Goal: Entertainment & Leisure: Consume media (video, audio)

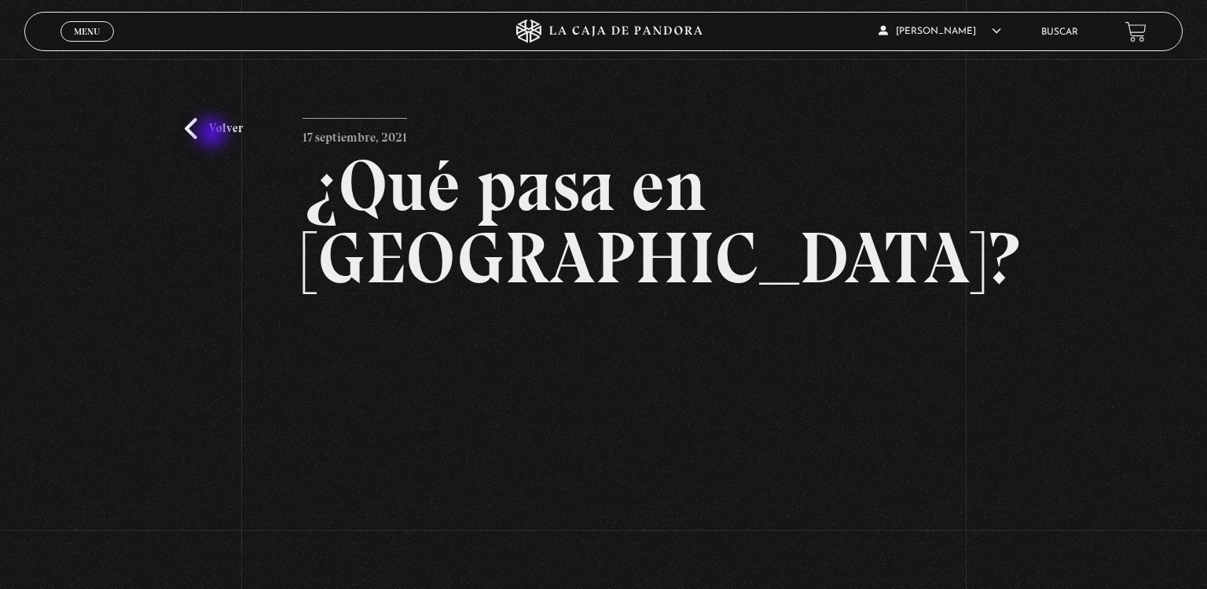
click at [214, 134] on link "Volver" at bounding box center [214, 128] width 58 height 21
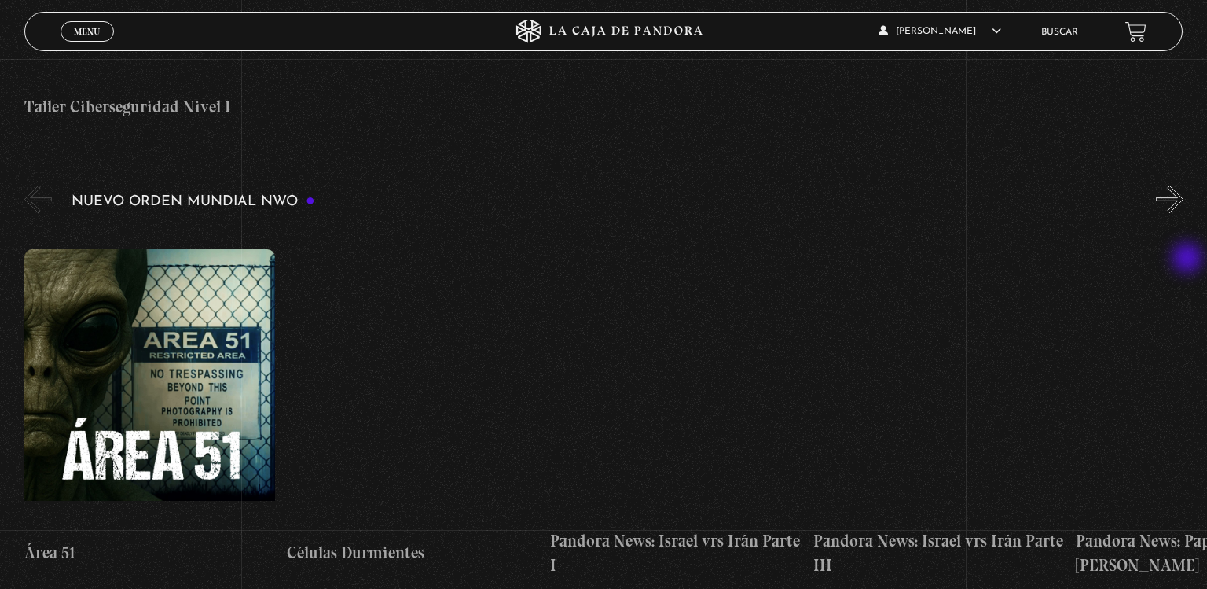
scroll to position [1023, 0]
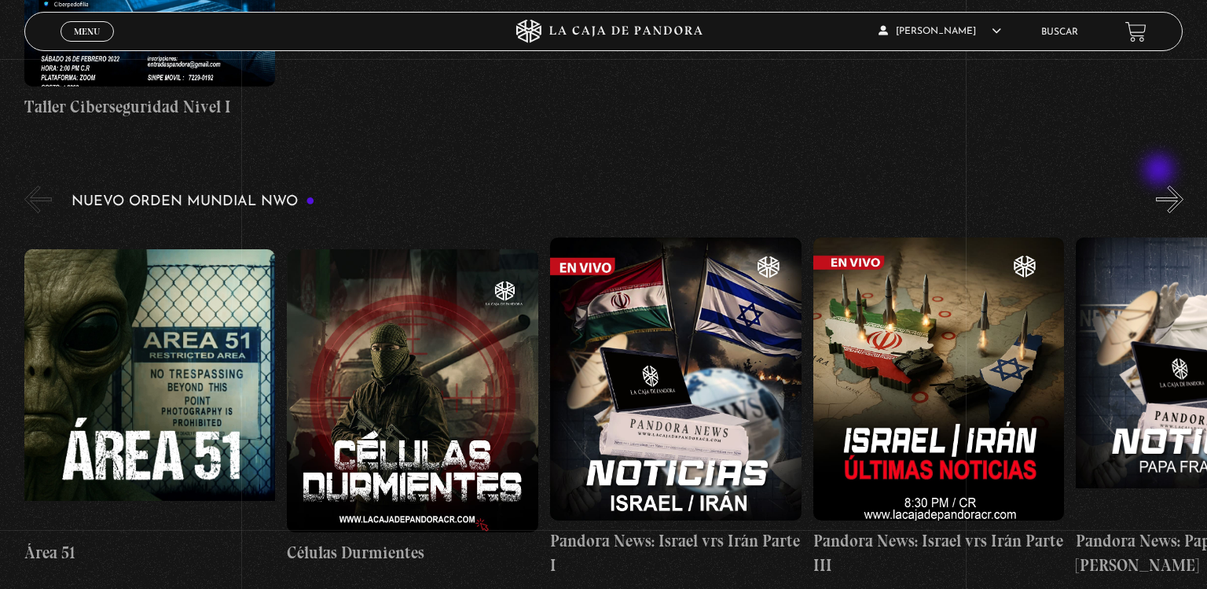
click at [1161, 185] on button "»" at bounding box center [1170, 199] width 28 height 28
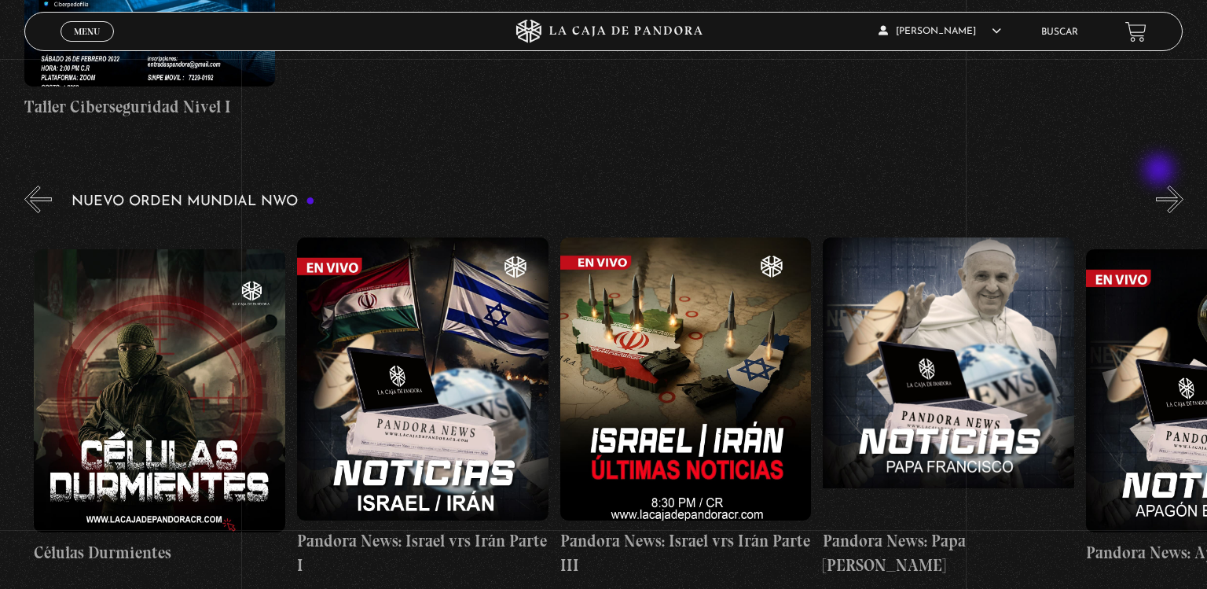
scroll to position [0, 263]
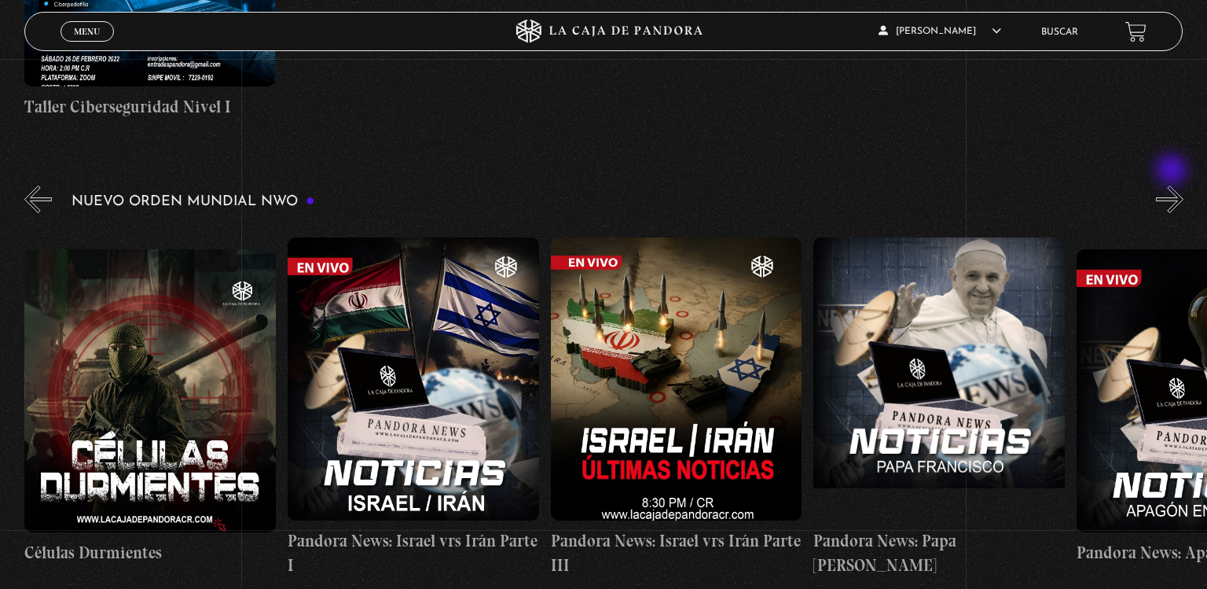
click at [1173, 185] on button "»" at bounding box center [1170, 199] width 28 height 28
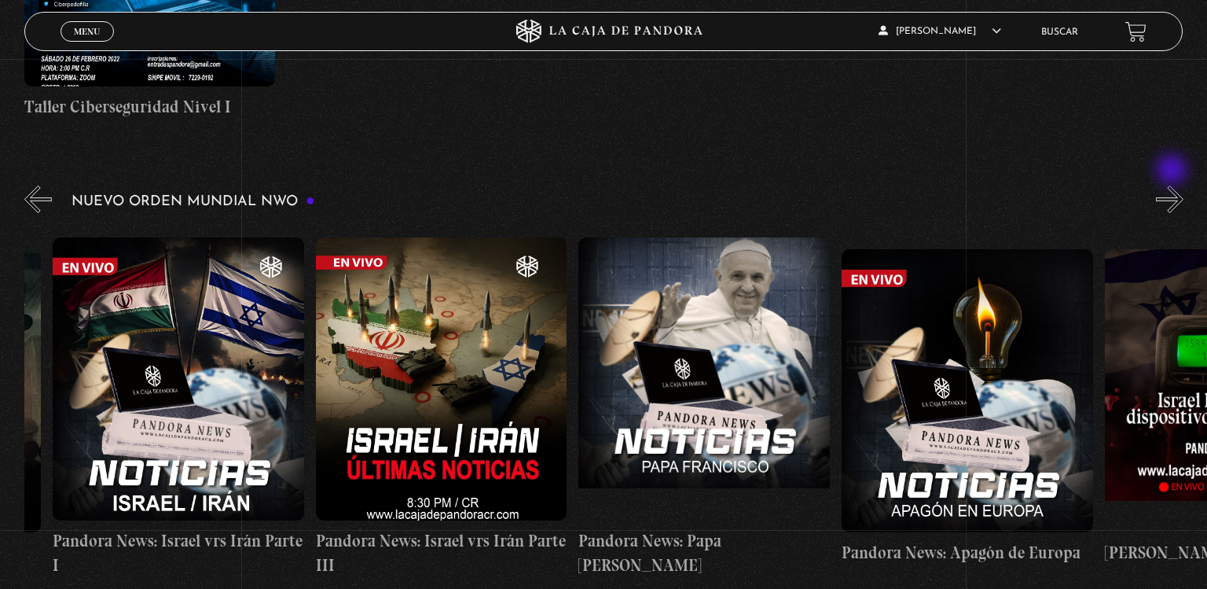
scroll to position [0, 525]
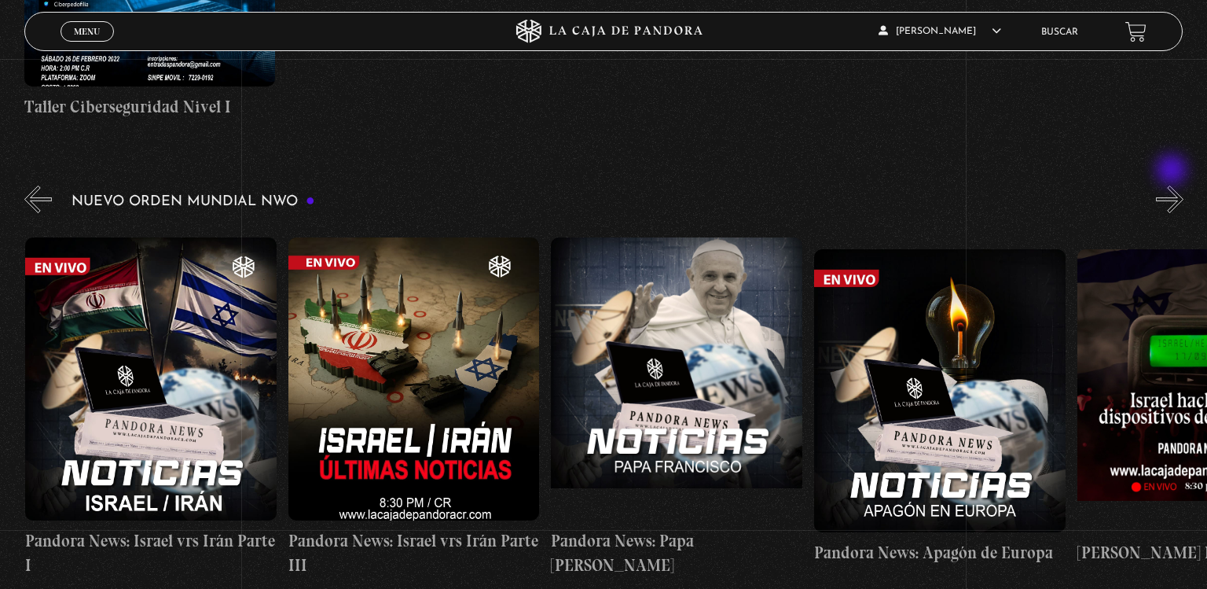
click at [1173, 185] on button "»" at bounding box center [1170, 199] width 28 height 28
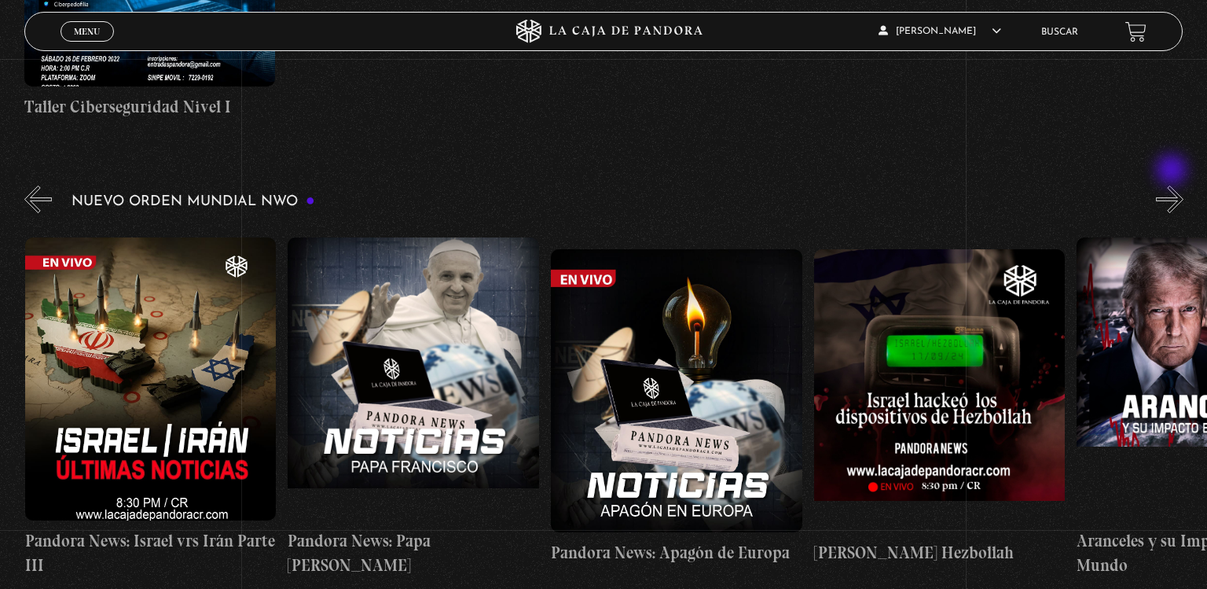
scroll to position [0, 789]
click at [1173, 185] on button "»" at bounding box center [1170, 199] width 28 height 28
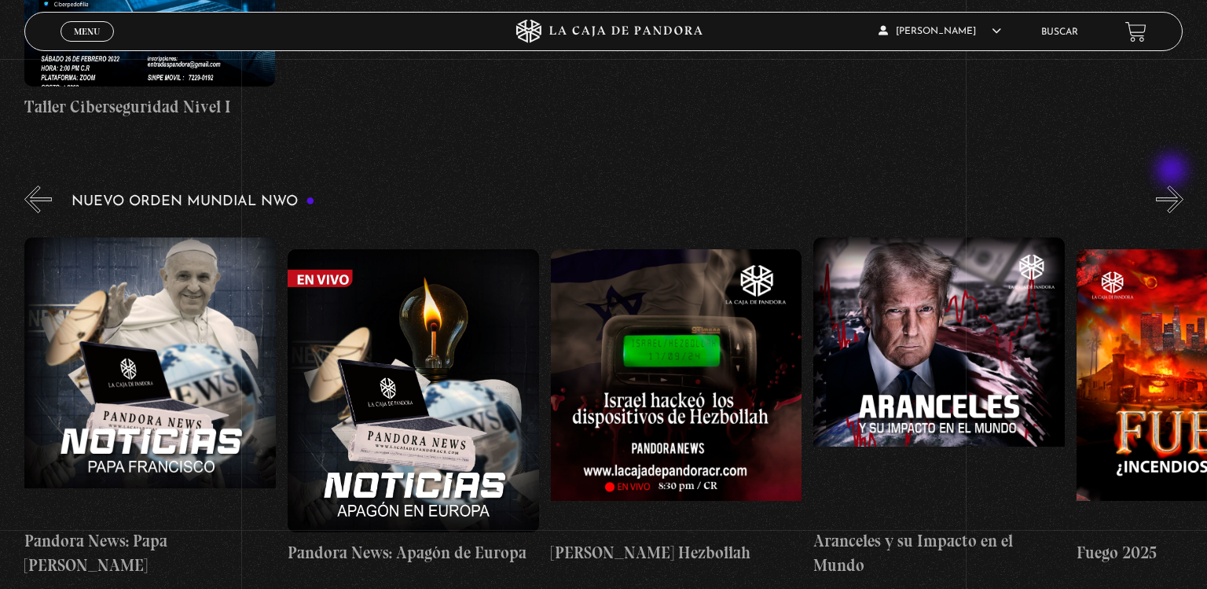
click at [1173, 185] on button "»" at bounding box center [1170, 199] width 28 height 28
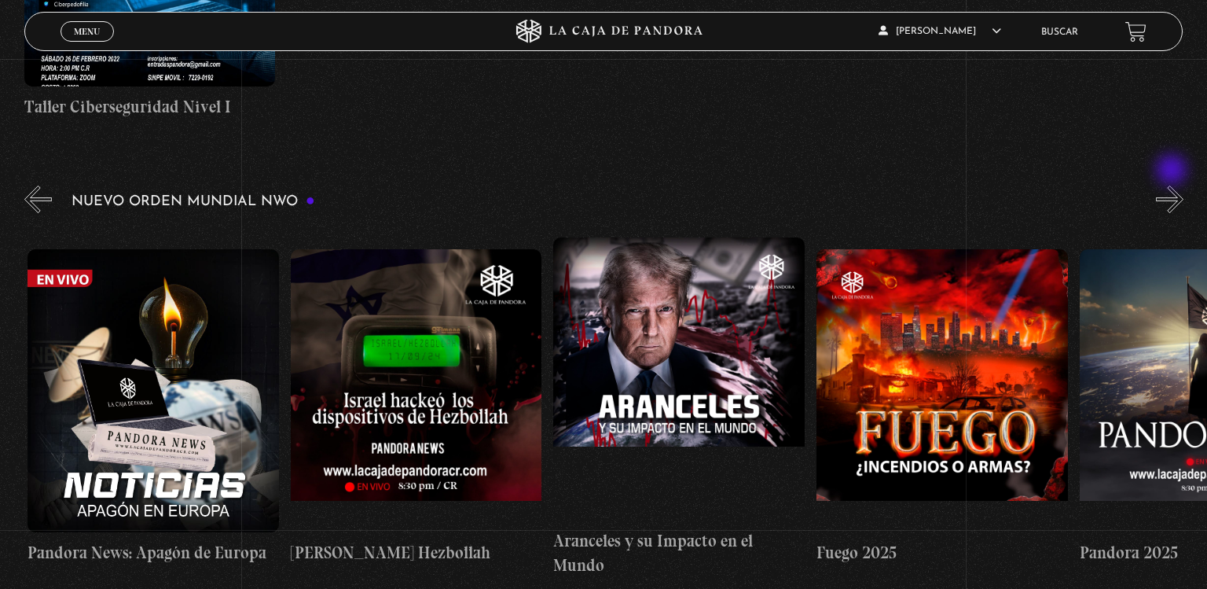
scroll to position [0, 1314]
